Goal: Task Accomplishment & Management: Use online tool/utility

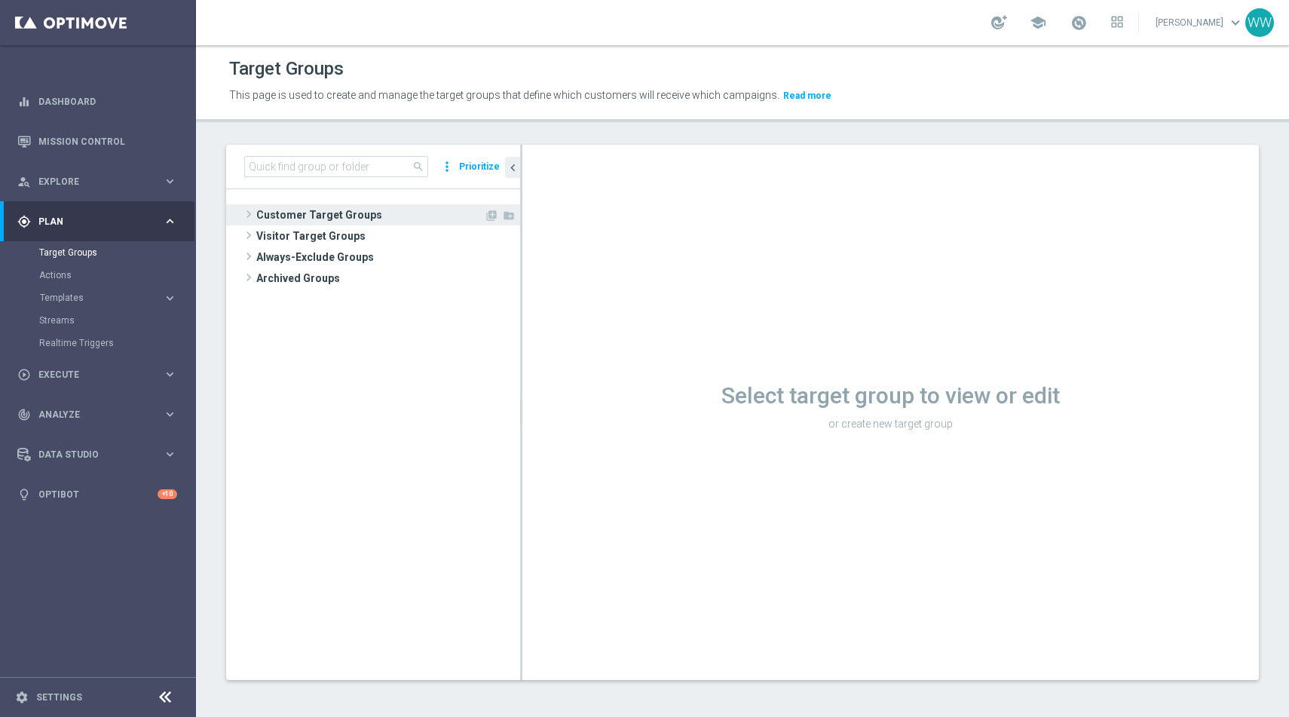
click at [265, 219] on span "Customer Target Groups" at bounding box center [370, 214] width 228 height 21
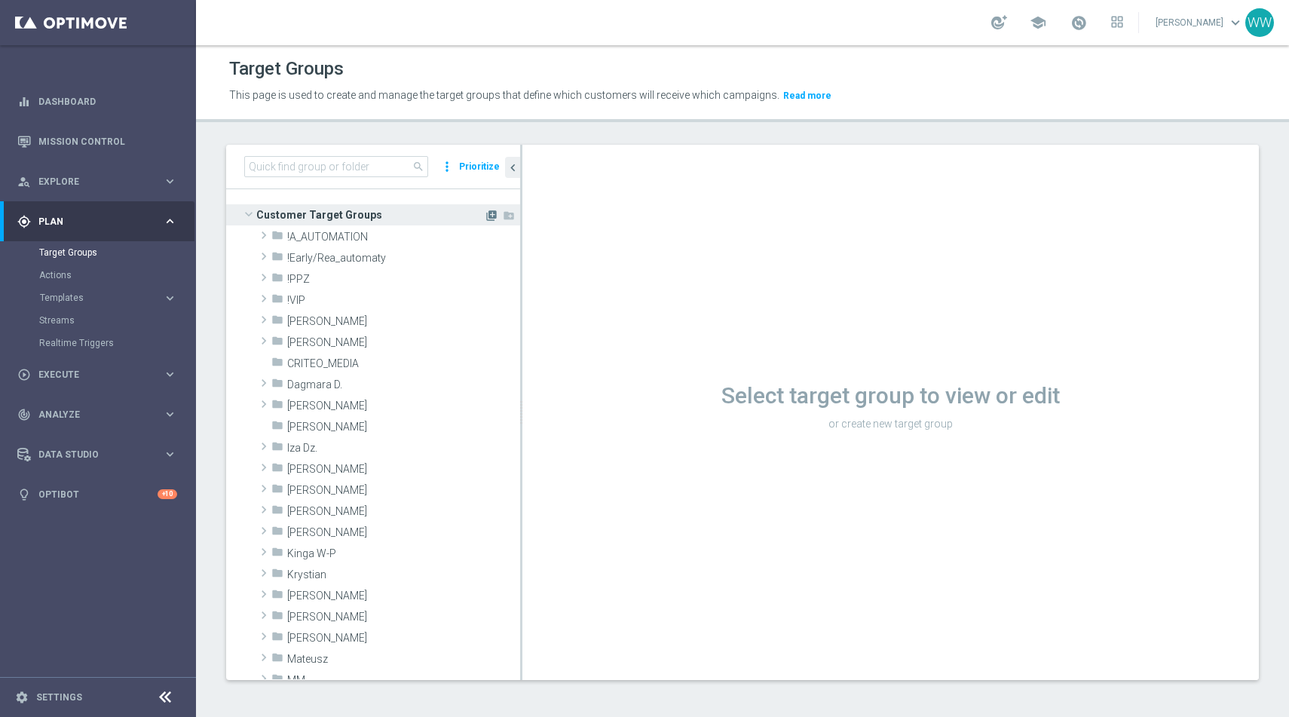
click at [485, 213] on icon "library_add" at bounding box center [491, 216] width 12 height 12
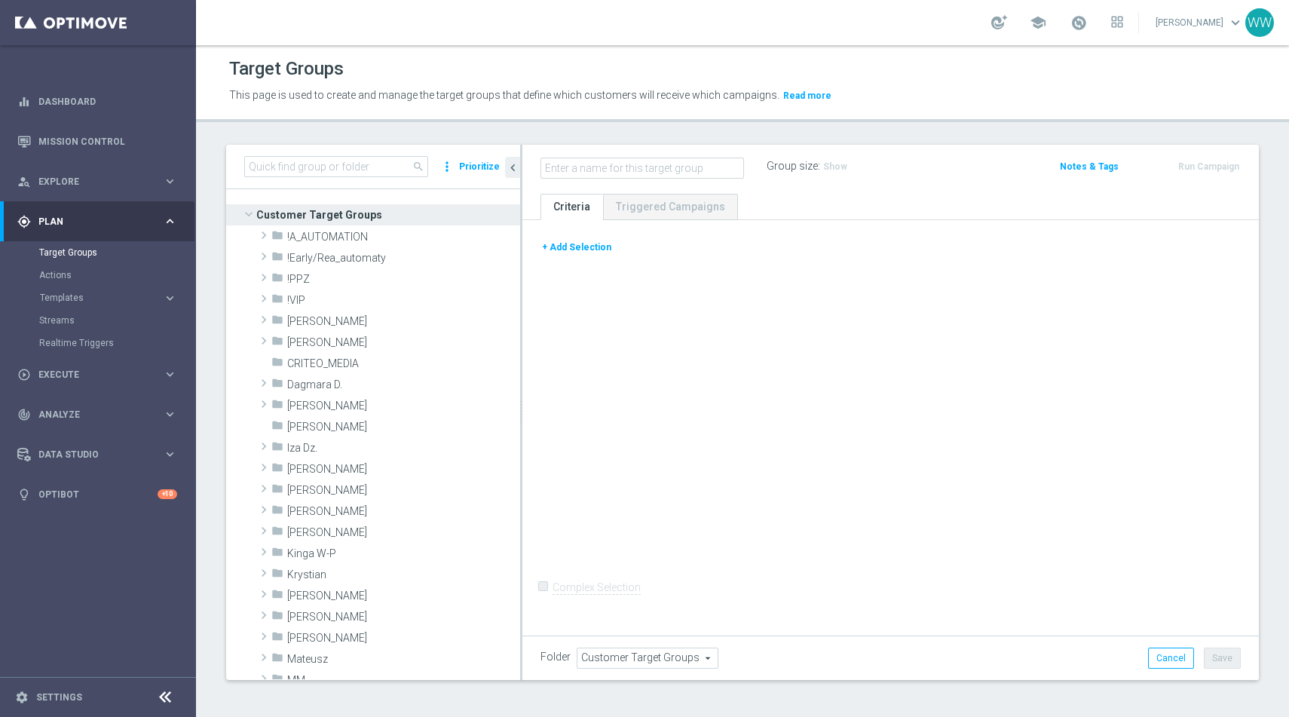
click at [579, 260] on div "+ Add Selection" at bounding box center [890, 253] width 723 height 28
click at [577, 253] on button "+ Add Selection" at bounding box center [576, 247] width 72 height 17
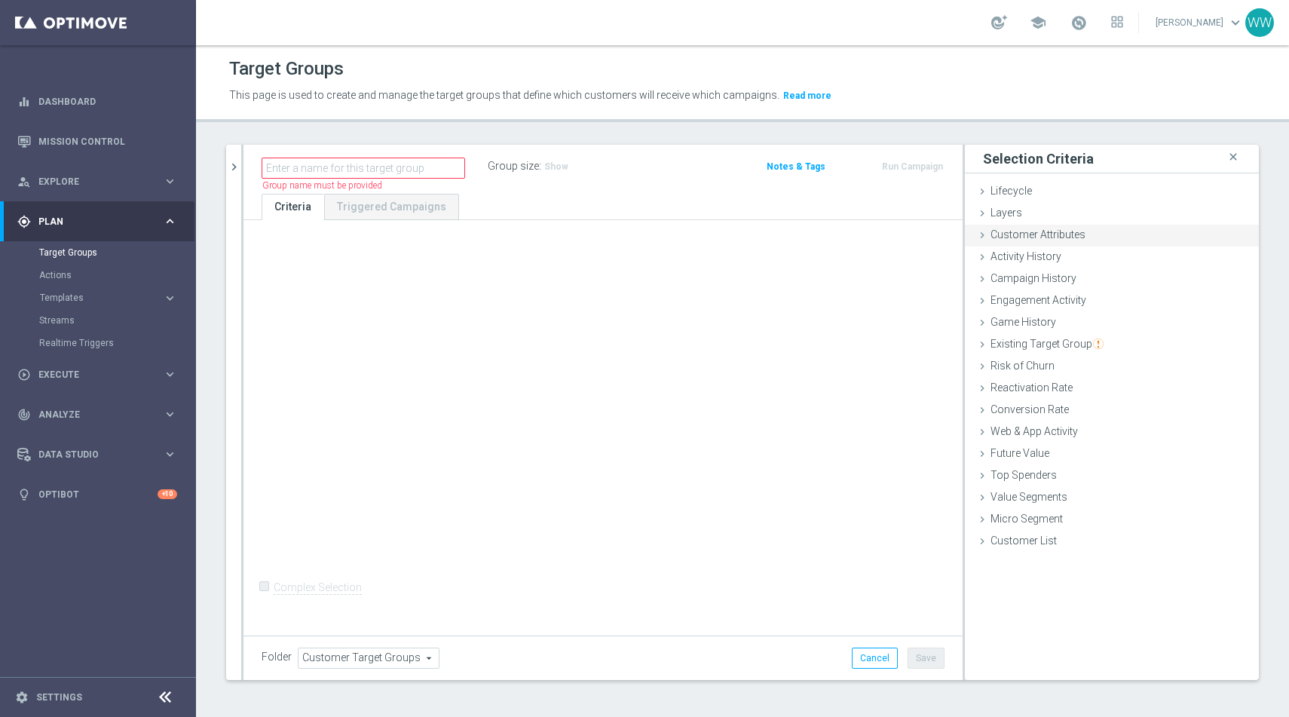
click at [1010, 240] on span "Customer Attributes" at bounding box center [1037, 234] width 95 height 12
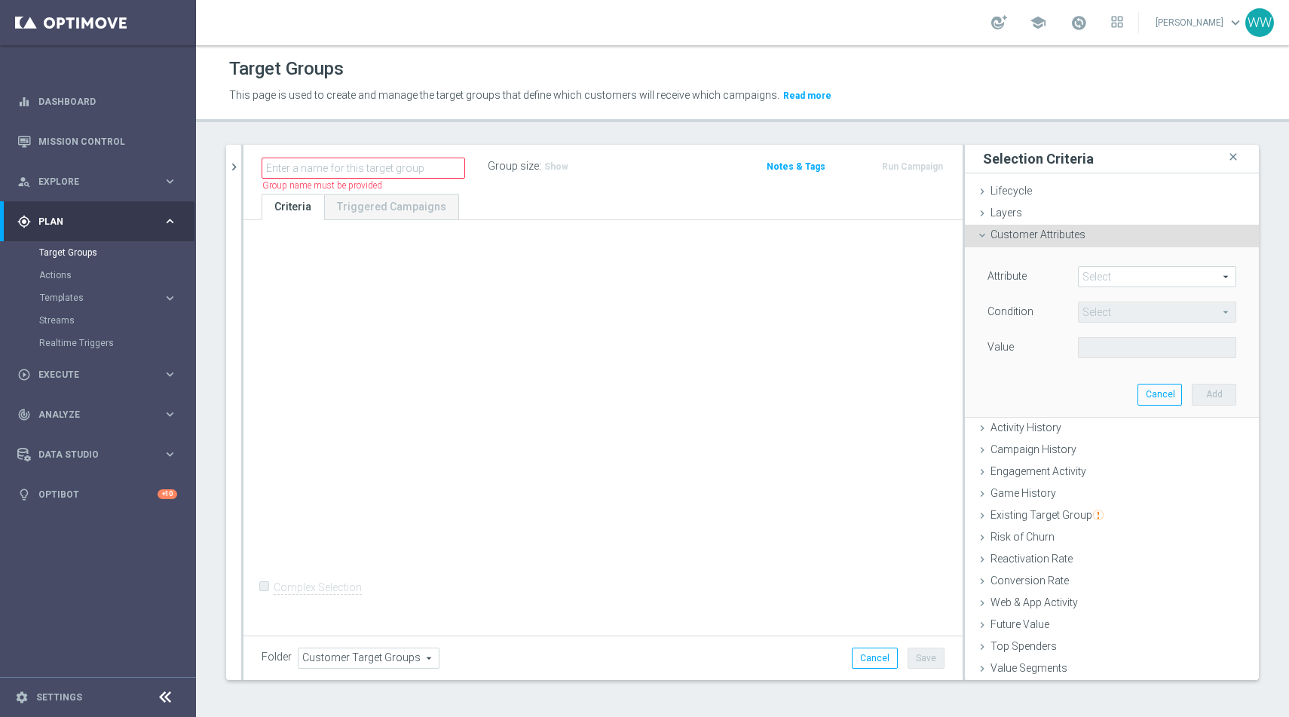
click at [356, 243] on div "+ Add Selection" at bounding box center [603, 245] width 706 height 12
click at [240, 161] on icon "chevron_right" at bounding box center [234, 167] width 14 height 14
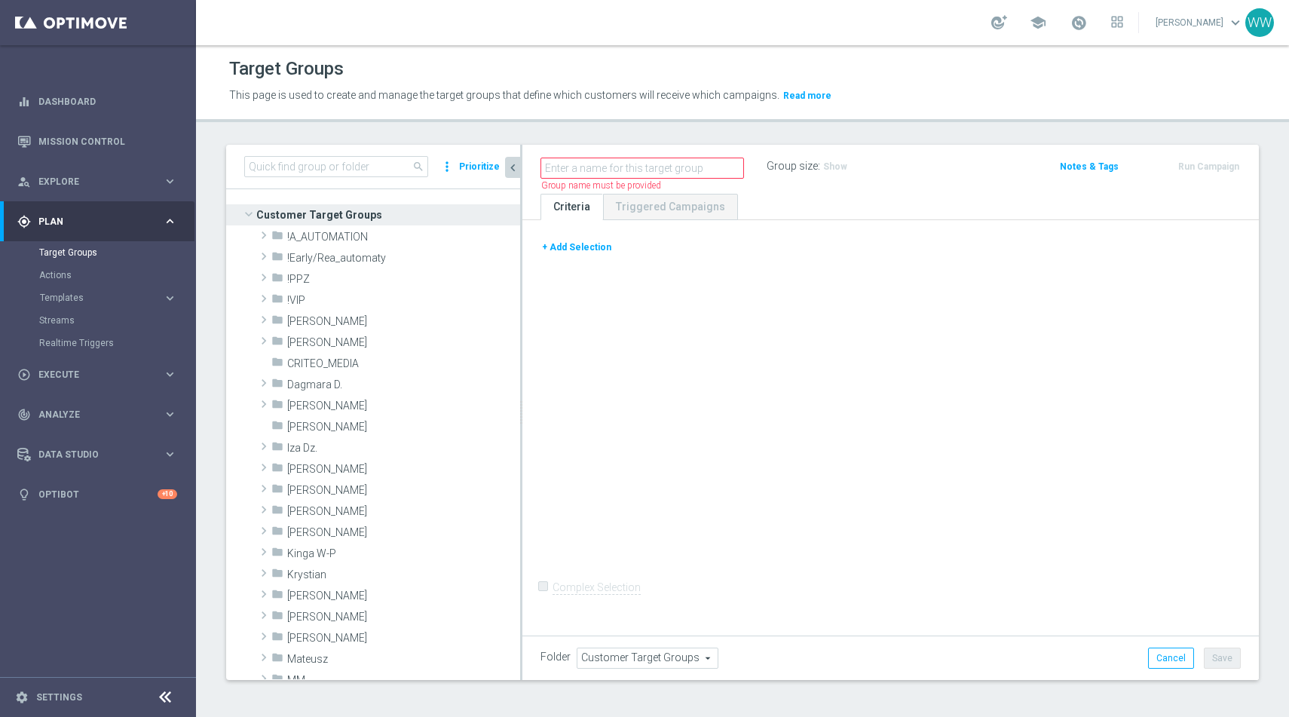
click at [588, 246] on button "+ Add Selection" at bounding box center [576, 247] width 72 height 17
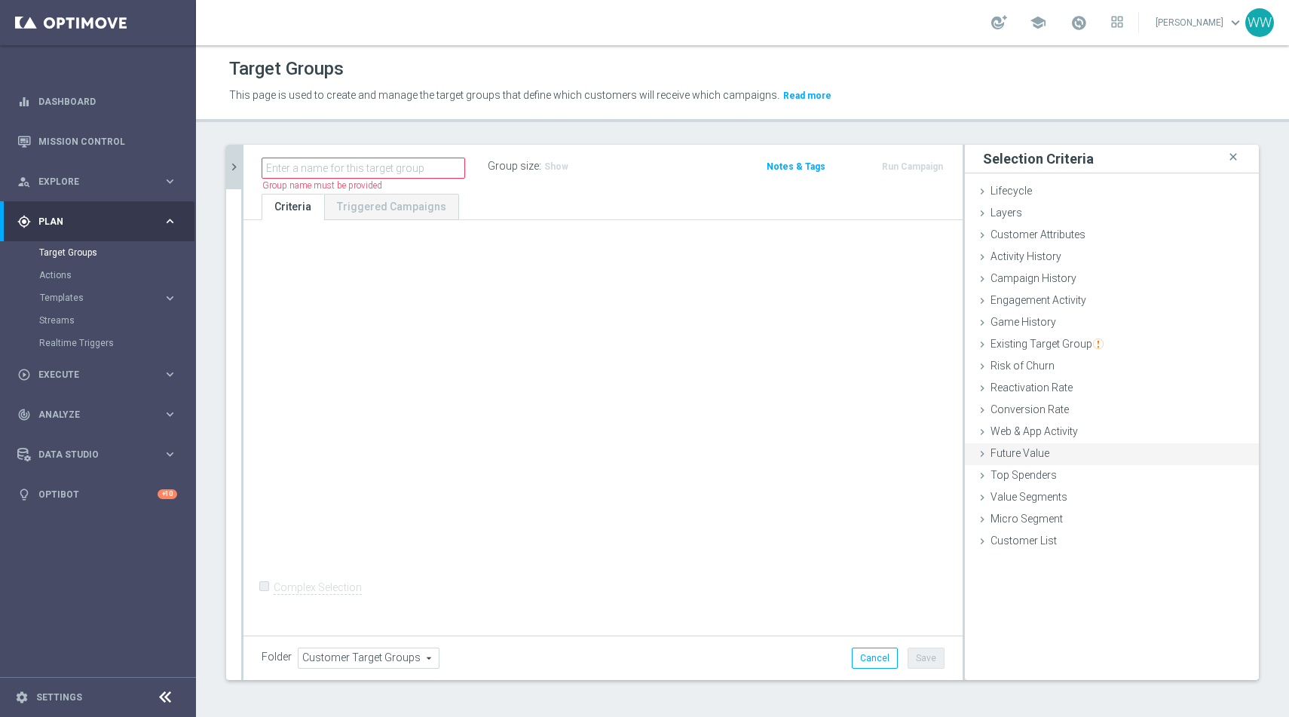
scroll to position [2, 0]
click at [1015, 440] on div "Web & App Activity done" at bounding box center [1112, 431] width 294 height 23
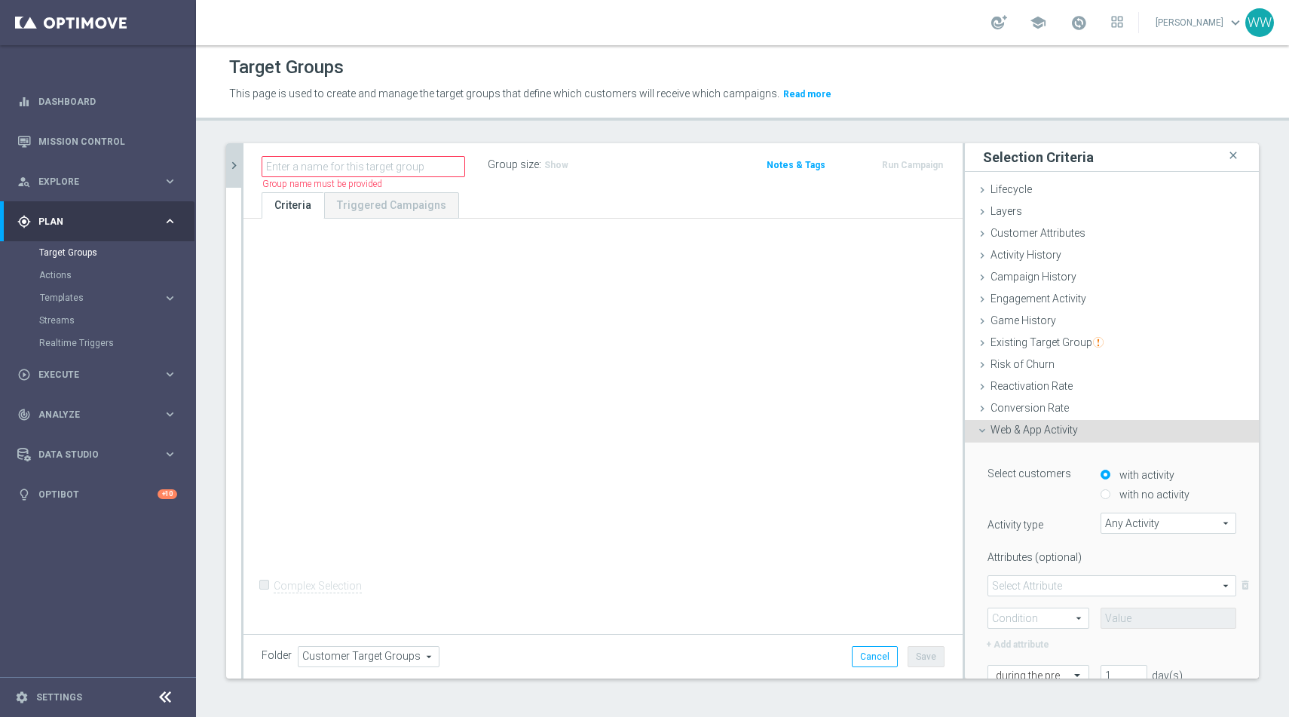
click at [1132, 513] on div "Any Activity Any Activity arrow_drop_down search" at bounding box center [1169, 523] width 136 height 21
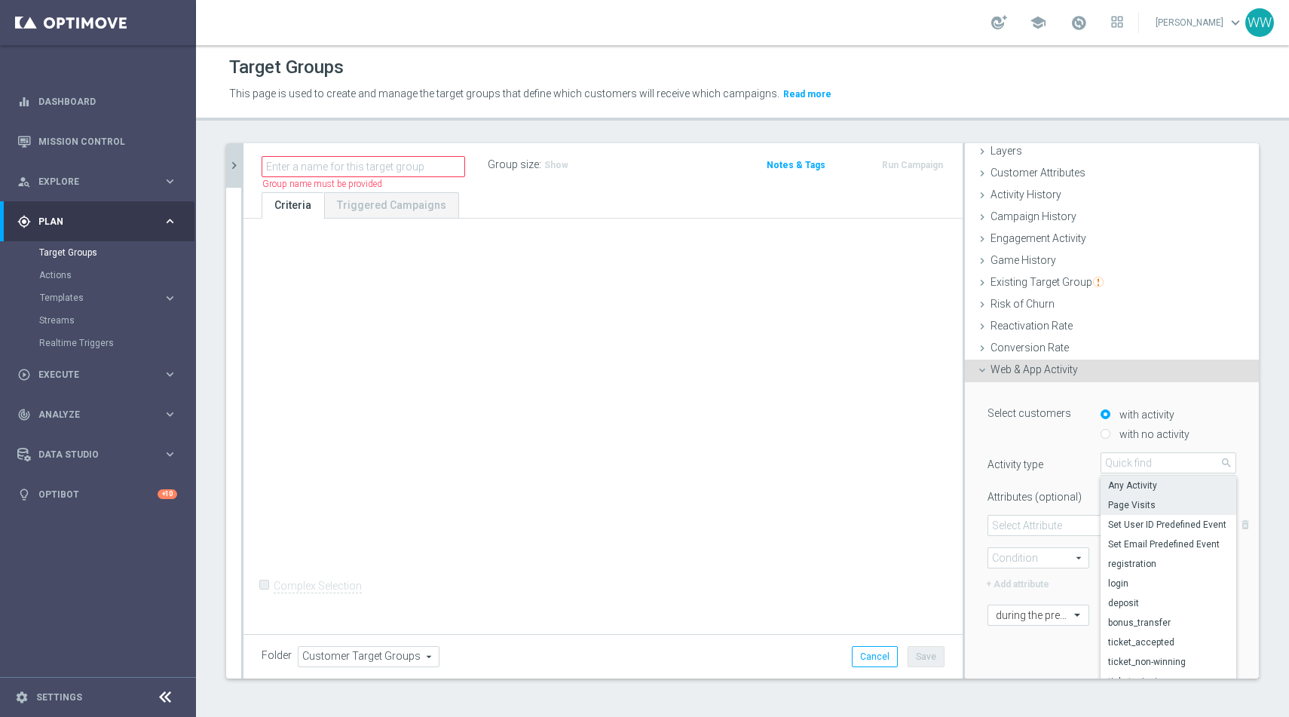
click at [1124, 503] on span "Page Visits" at bounding box center [1168, 505] width 121 height 12
type input "Page Visits"
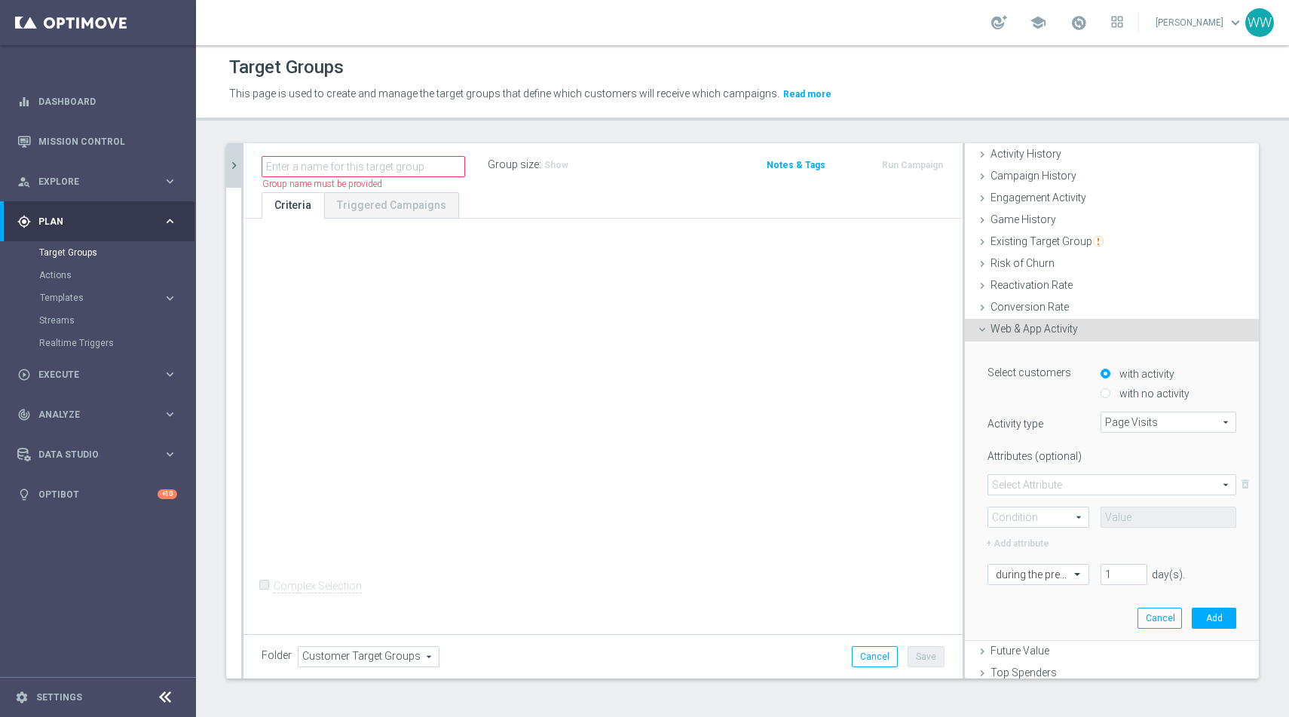
scroll to position [162, 0]
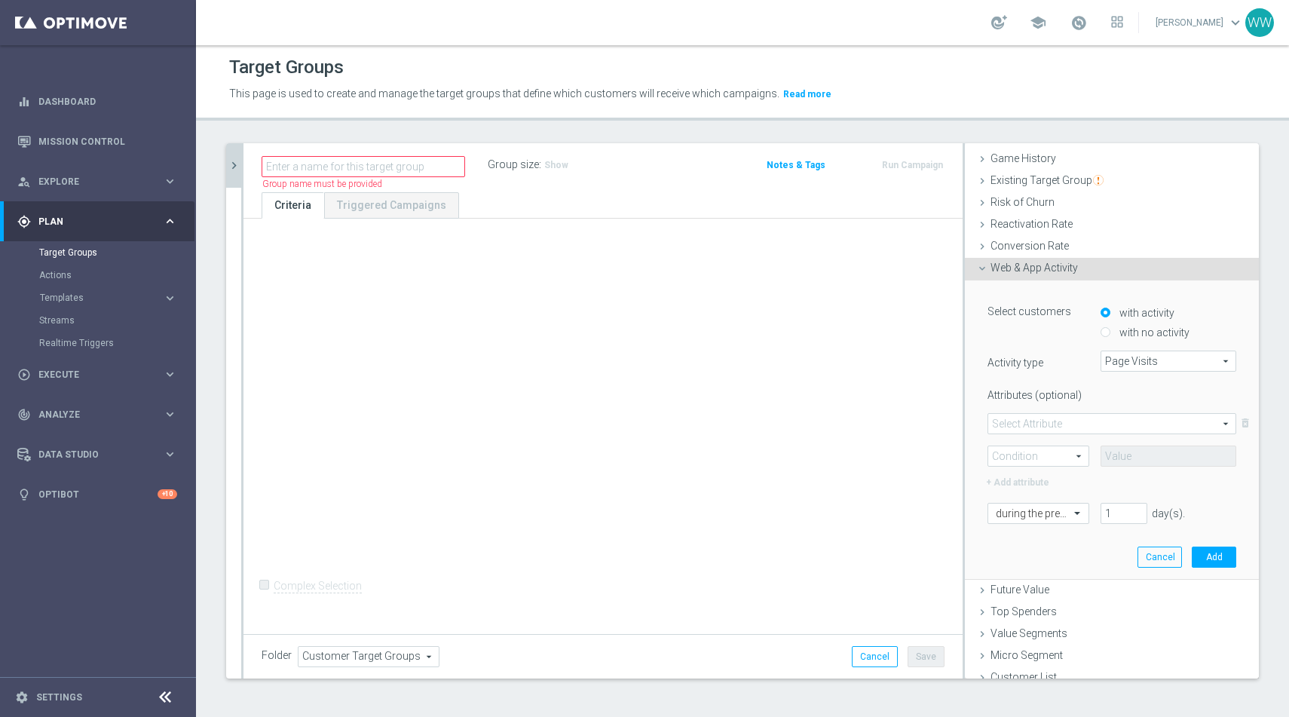
click at [1044, 432] on span at bounding box center [1111, 424] width 247 height 20
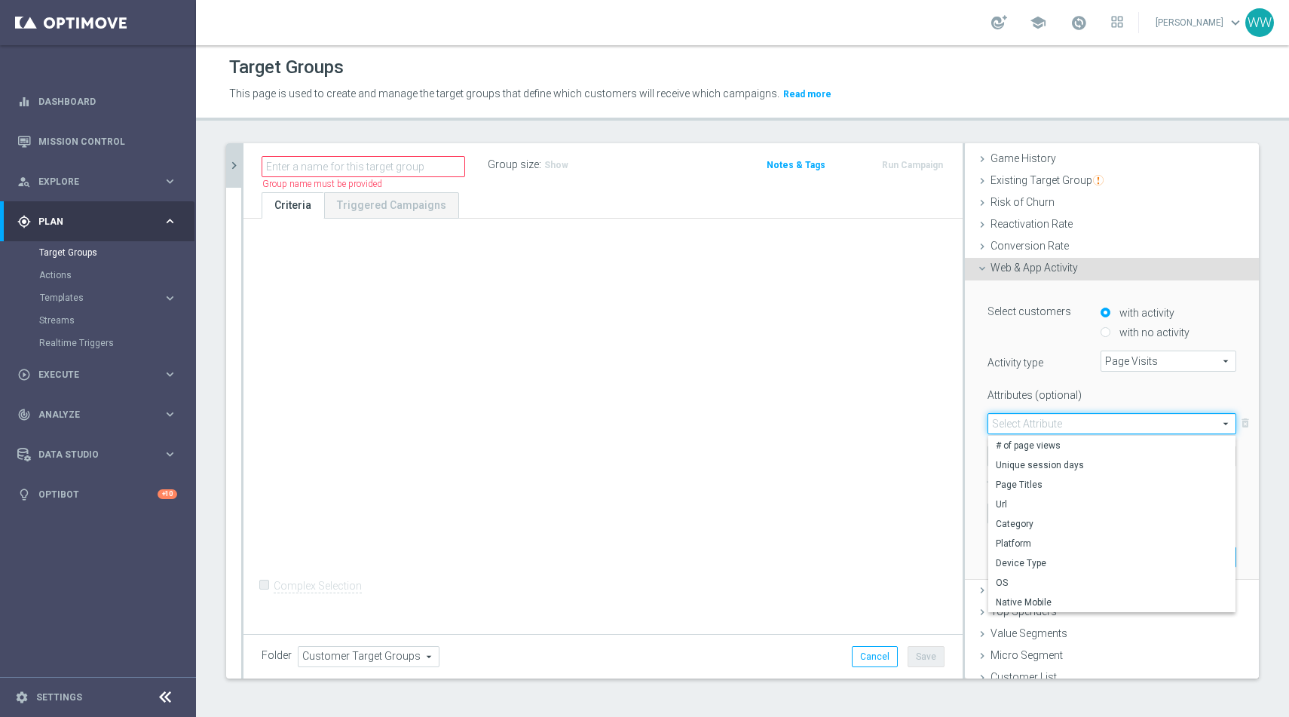
click at [1041, 426] on span at bounding box center [1111, 424] width 247 height 20
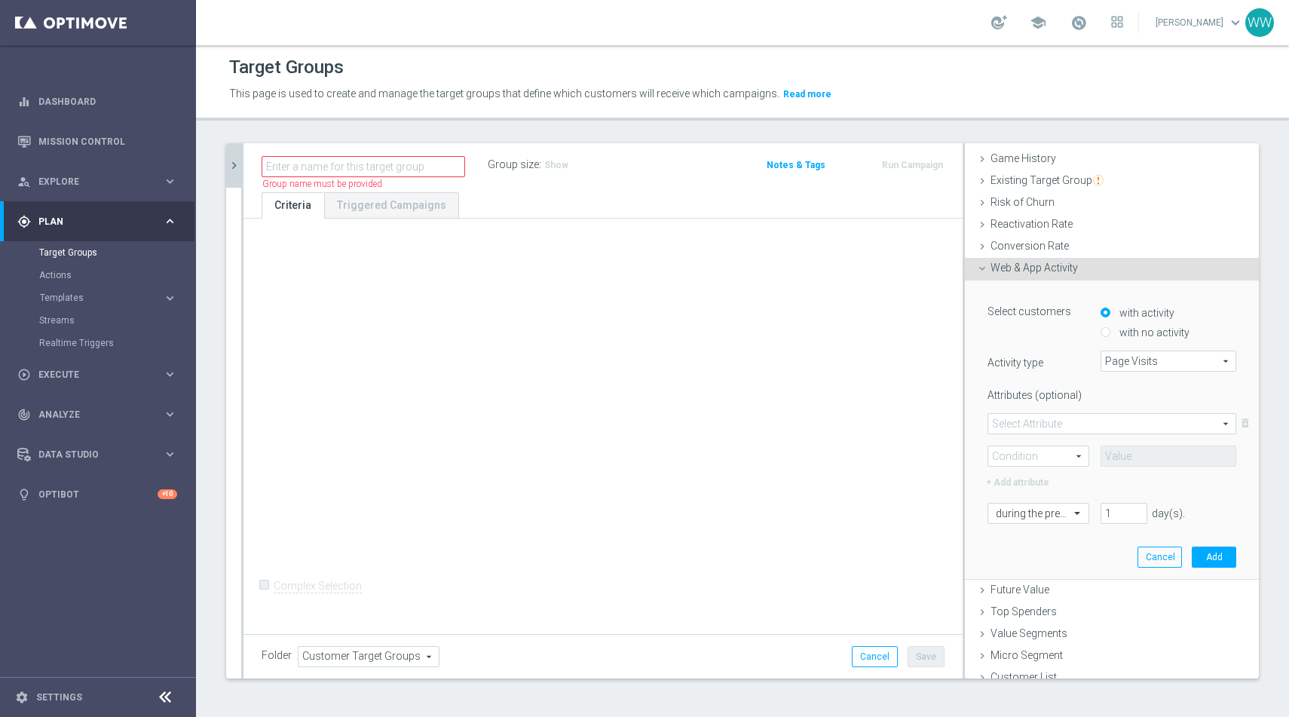
click at [1041, 426] on span at bounding box center [1111, 424] width 247 height 20
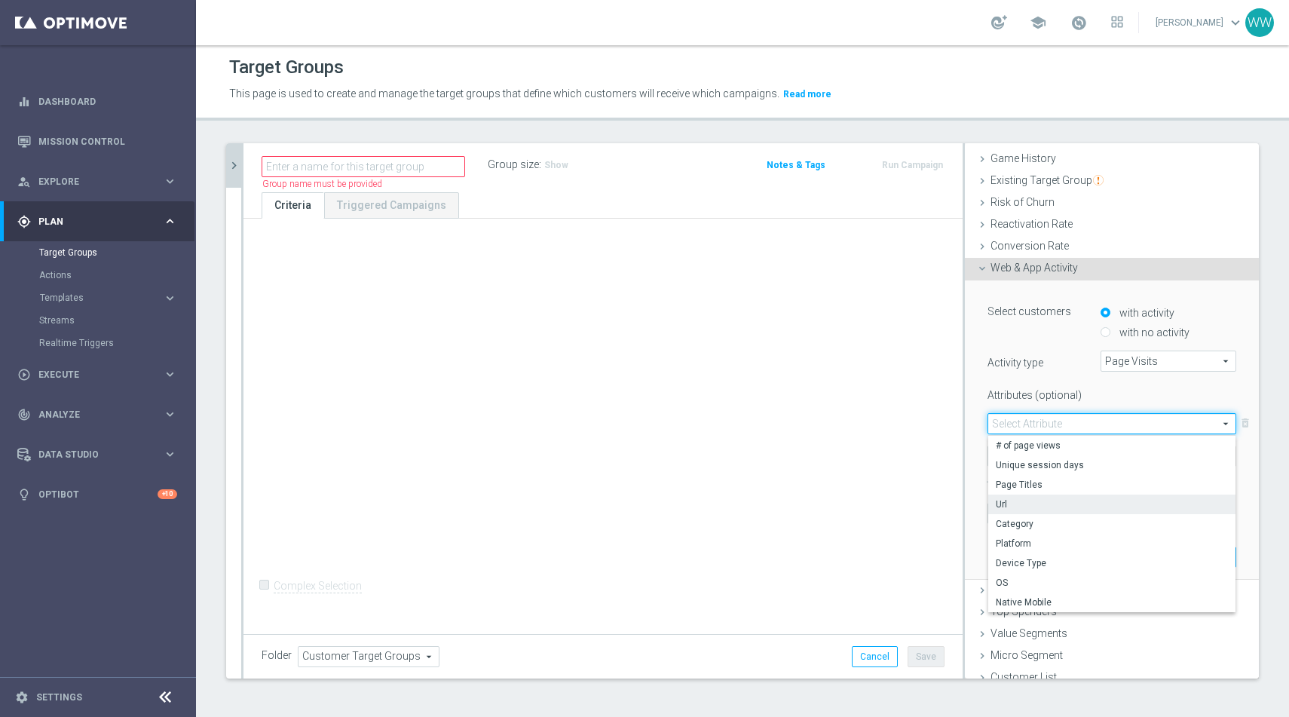
click at [1026, 500] on span "Url" at bounding box center [1112, 504] width 232 height 12
type input "Url"
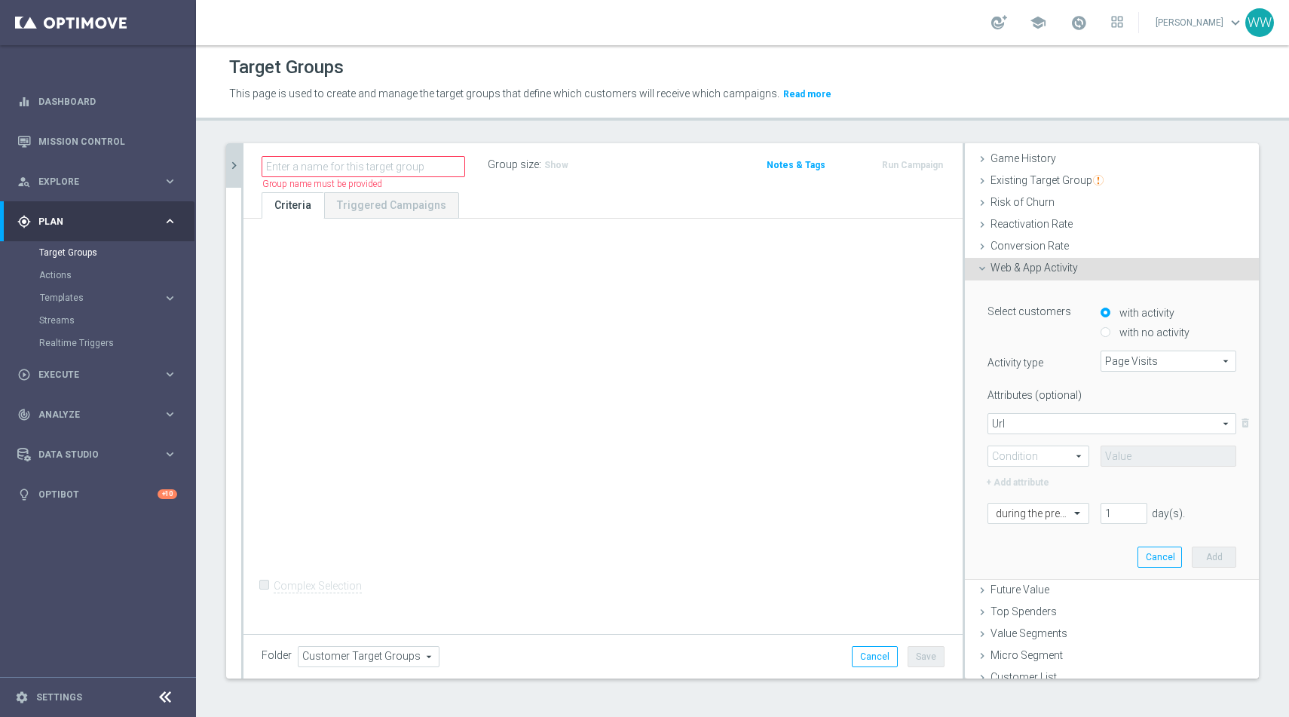
click at [1058, 459] on span at bounding box center [1038, 456] width 100 height 20
click at [1026, 558] on span "Contains" at bounding box center [1038, 556] width 85 height 12
type input "Contains"
click at [1140, 445] on input "text" at bounding box center [1169, 455] width 136 height 21
click at [1057, 507] on div at bounding box center [1038, 514] width 100 height 14
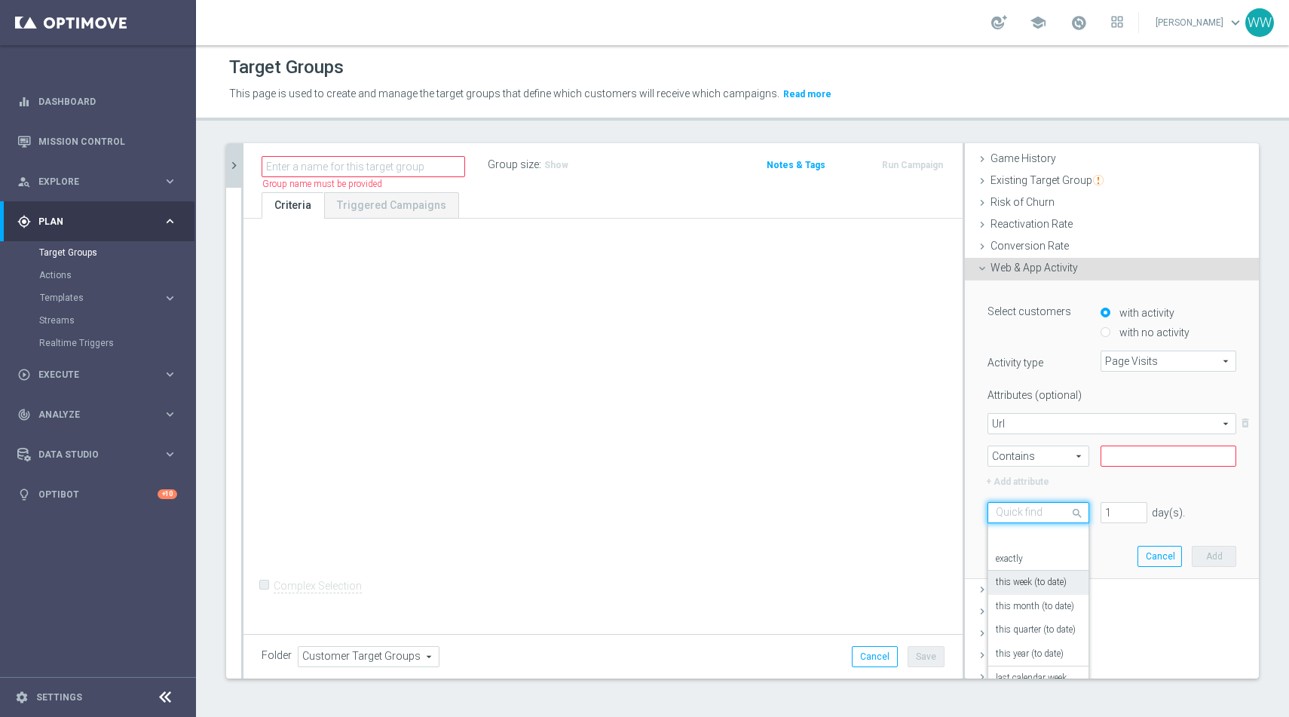
scroll to position [133, 0]
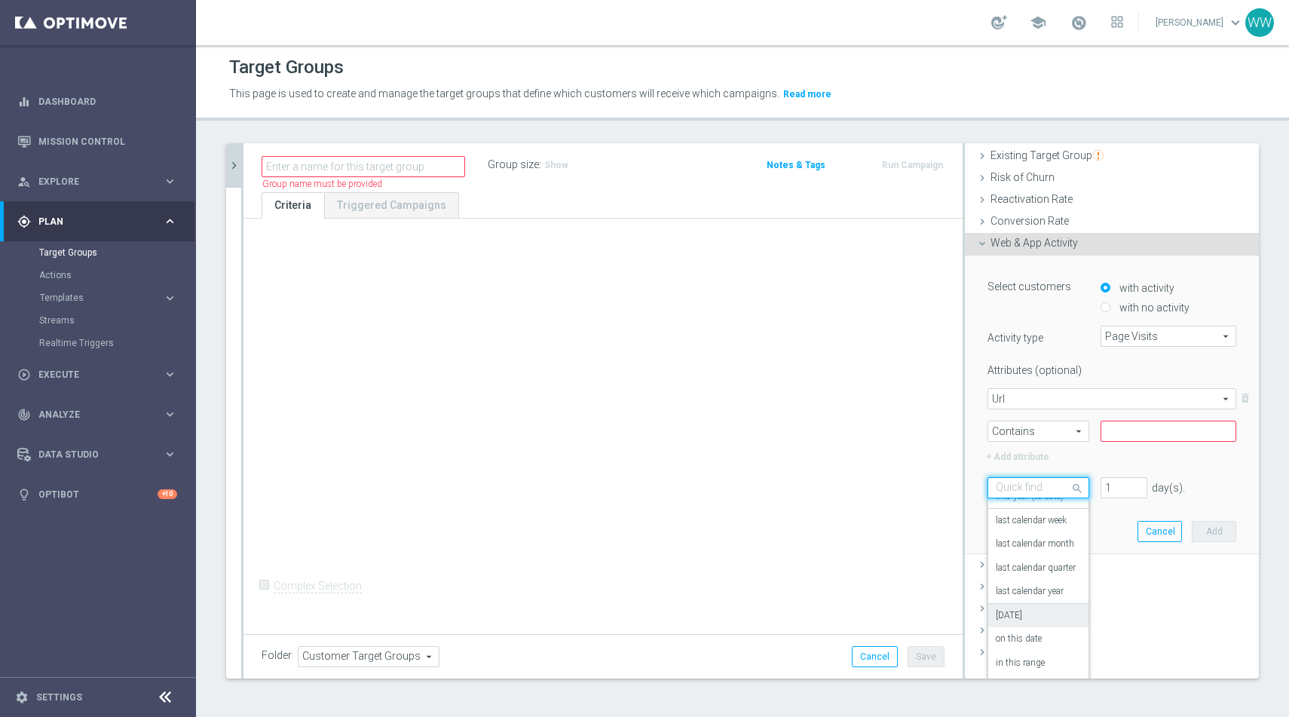
click at [1024, 607] on div "[DATE]" at bounding box center [1038, 616] width 85 height 24
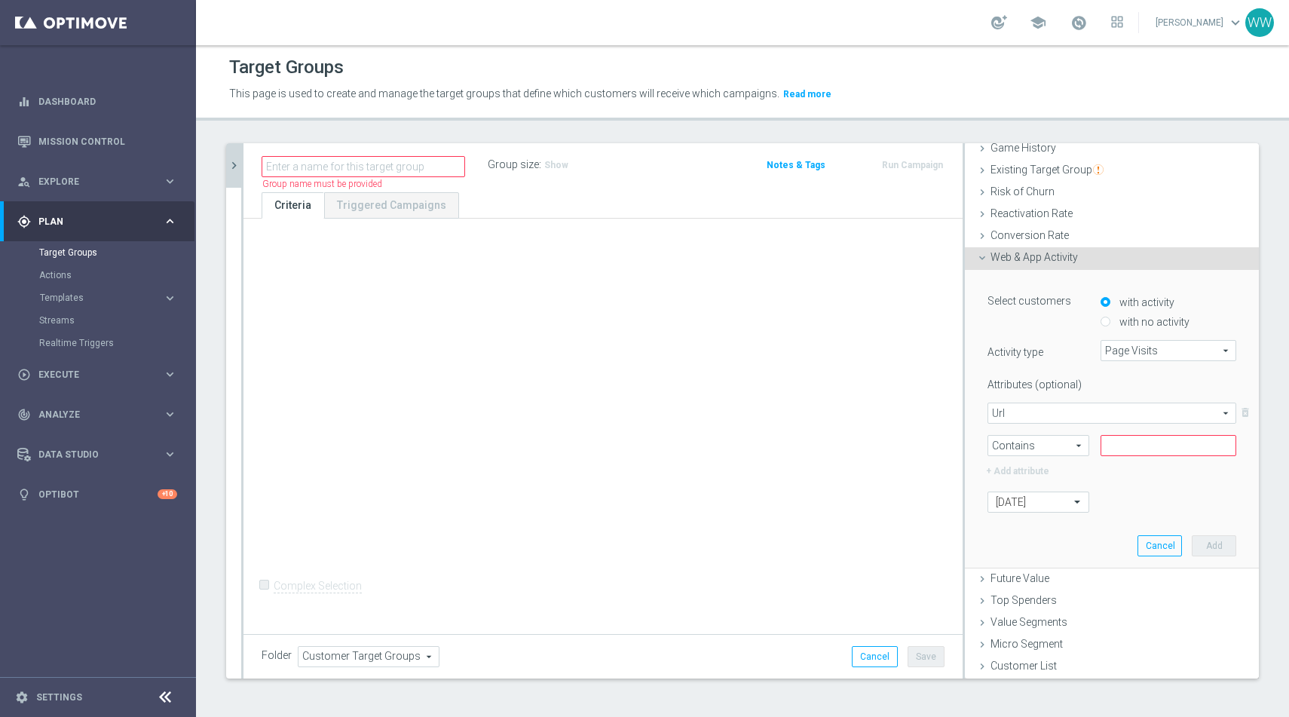
scroll to position [171, 0]
click at [1124, 455] on input "text" at bounding box center [1169, 446] width 136 height 21
type input "w"
paste input "modal:wizjoner"
type input "modal:wizjoner"
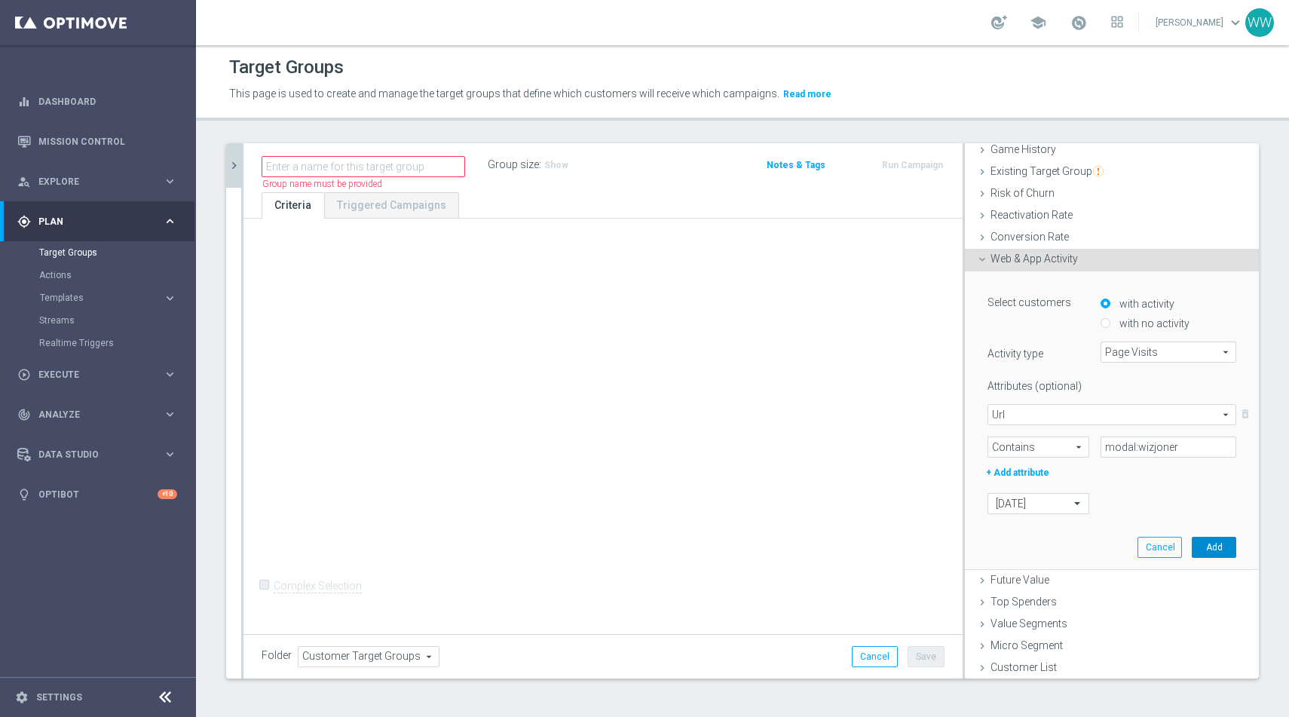
click at [1217, 541] on button "Add" at bounding box center [1214, 547] width 44 height 21
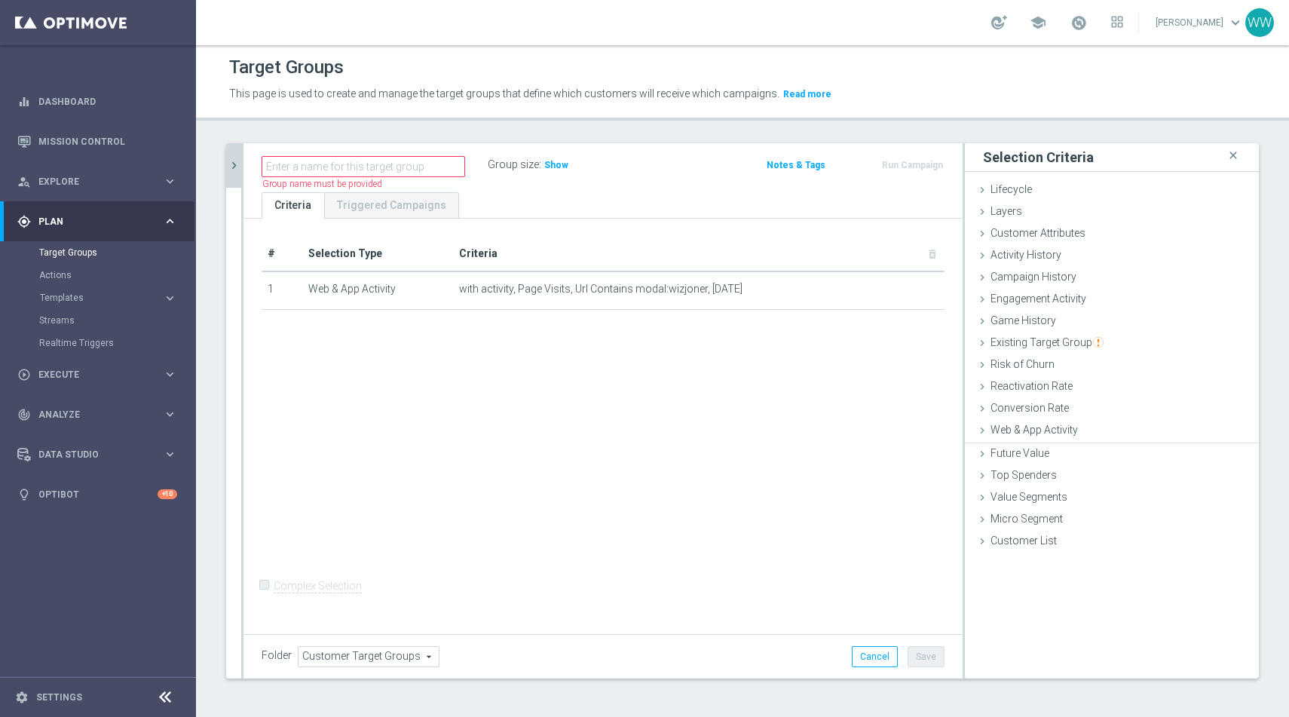
scroll to position [0, 0]
click at [570, 164] on div "Group size : Show" at bounding box center [563, 164] width 151 height 18
click at [564, 165] on h3 "Show" at bounding box center [556, 165] width 27 height 17
click at [292, 166] on input "text" at bounding box center [364, 166] width 204 height 21
type input "T"
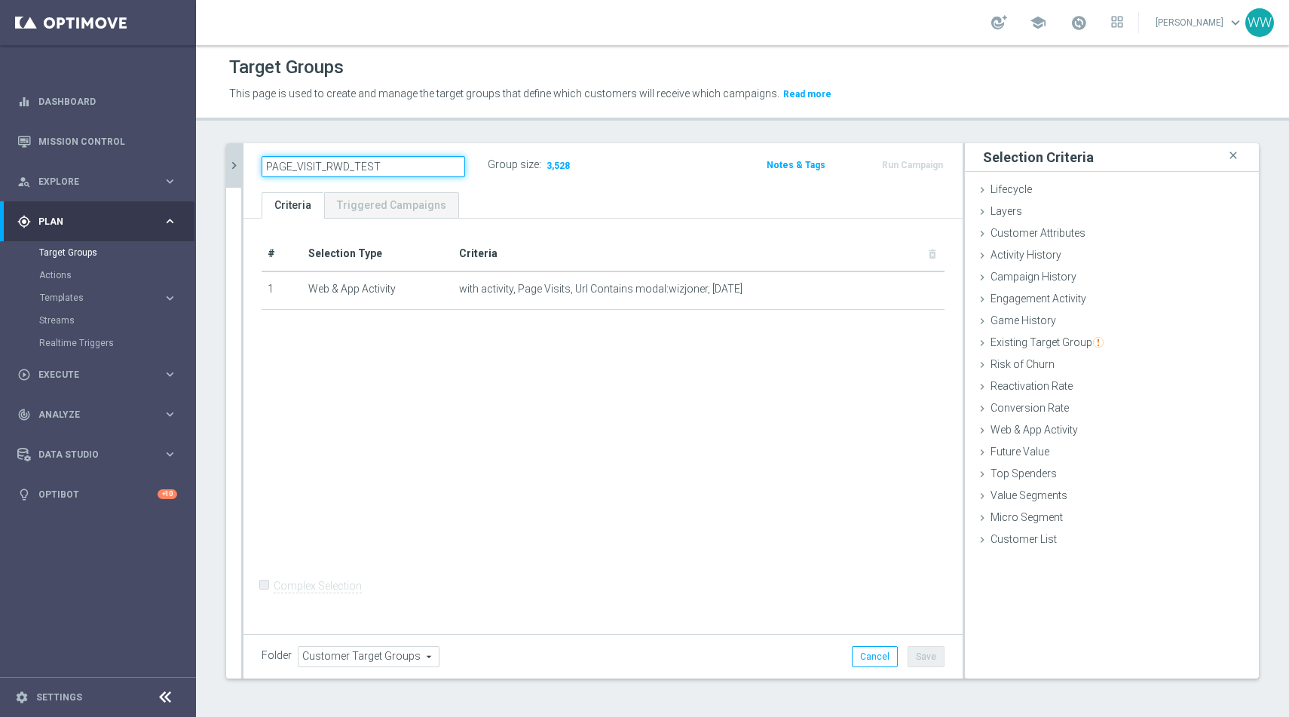
type input "PAGE_VISIT_RWD_TEST"
